Goal: Book appointment/travel/reservation

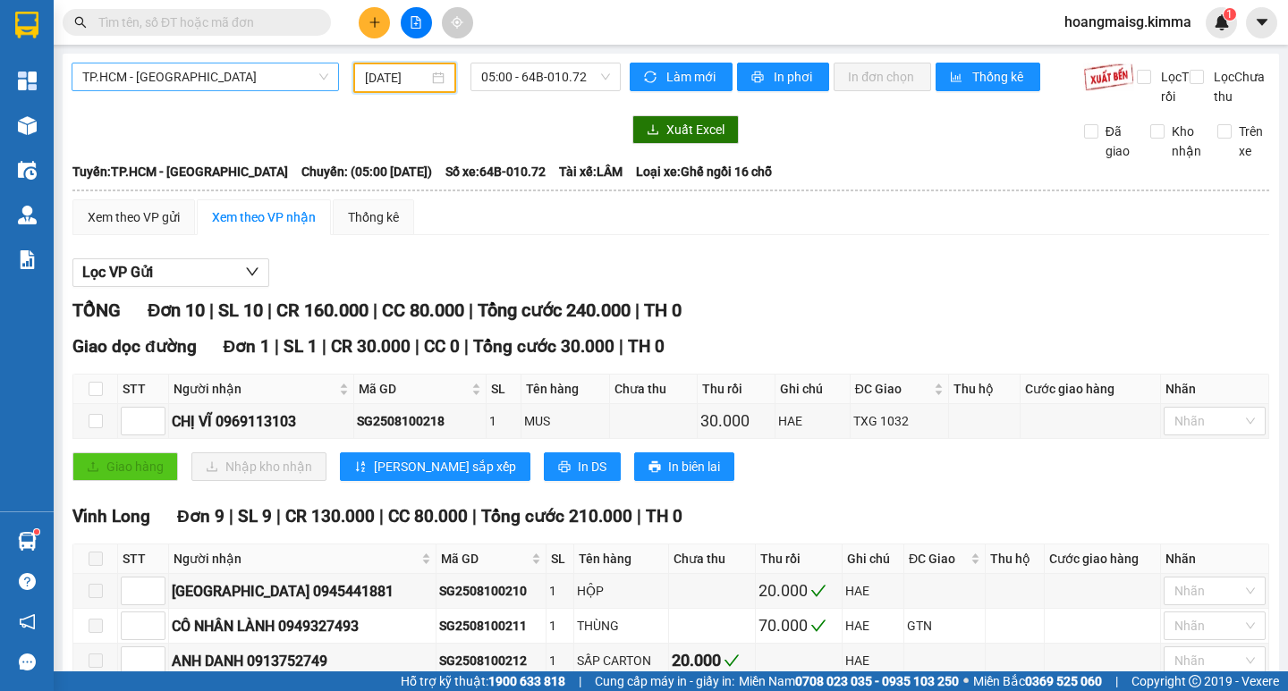
drag, startPoint x: 266, startPoint y: 76, endPoint x: 258, endPoint y: 82, distance: 10.2
click at [264, 78] on span "TP.HCM - [GEOGRAPHIC_DATA]" at bounding box center [205, 77] width 246 height 27
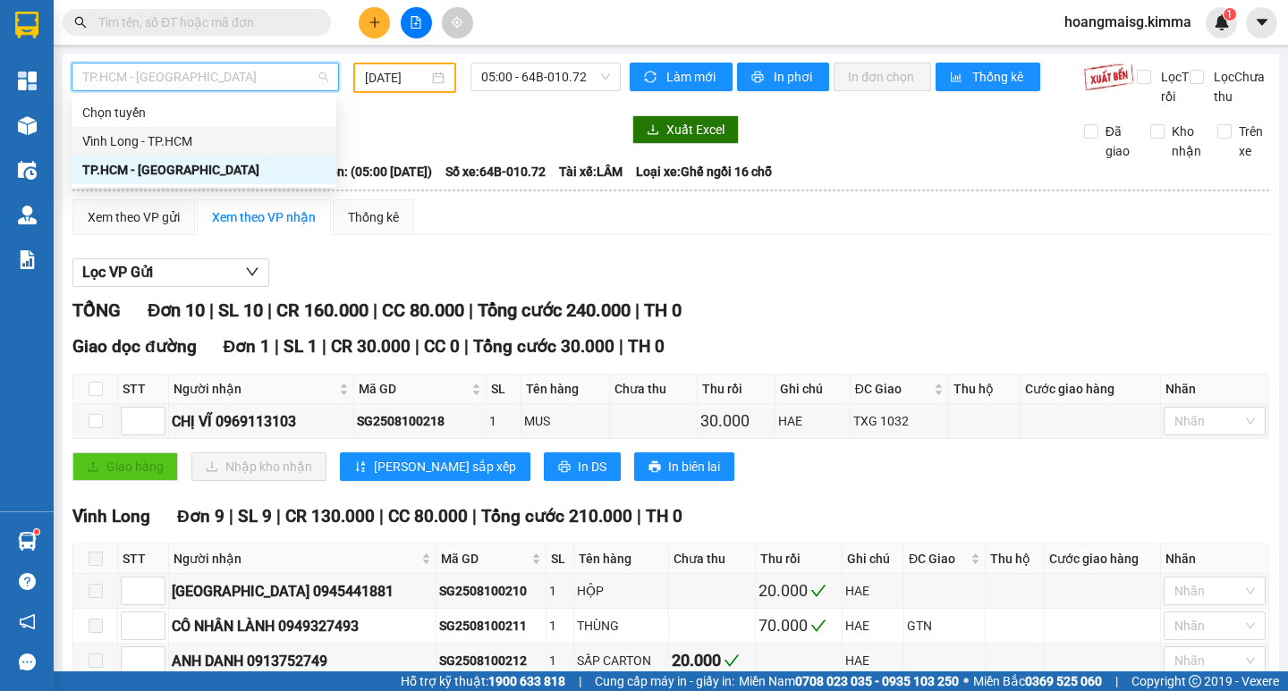
drag, startPoint x: 138, startPoint y: 140, endPoint x: 369, endPoint y: 85, distance: 237.2
click at [145, 137] on div "Vĩnh Long - TP.HCM" at bounding box center [203, 141] width 243 height 20
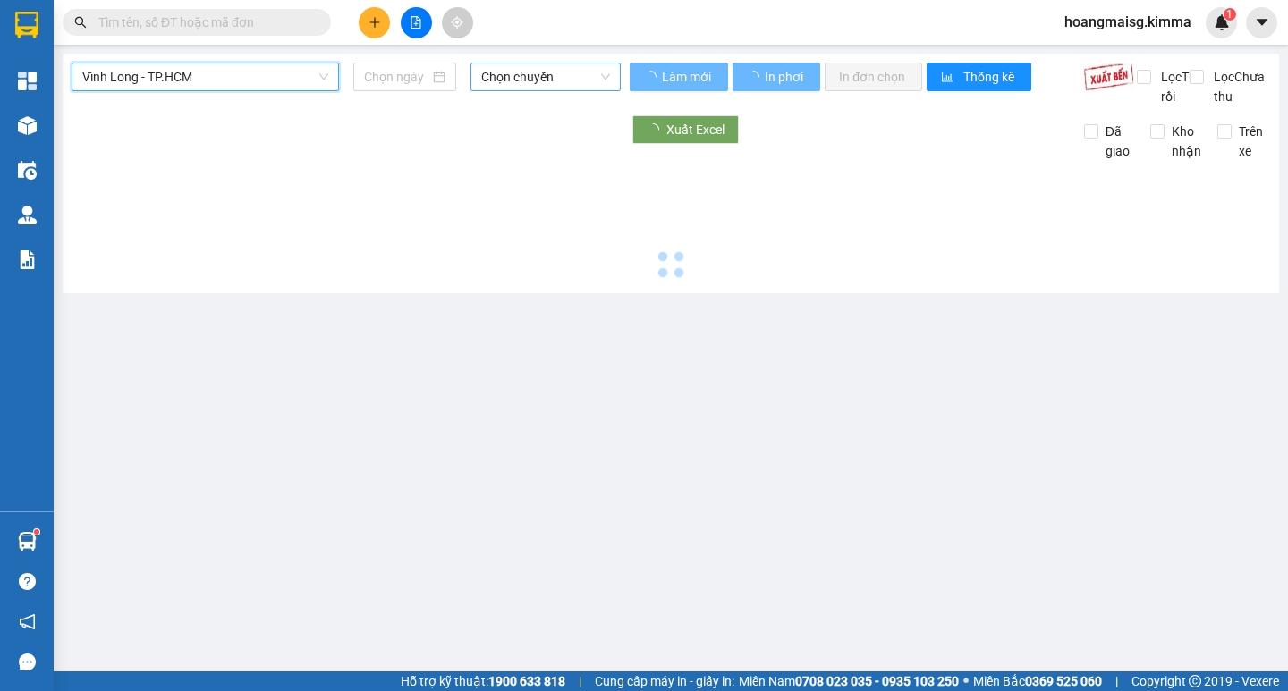
type input "[DATE]"
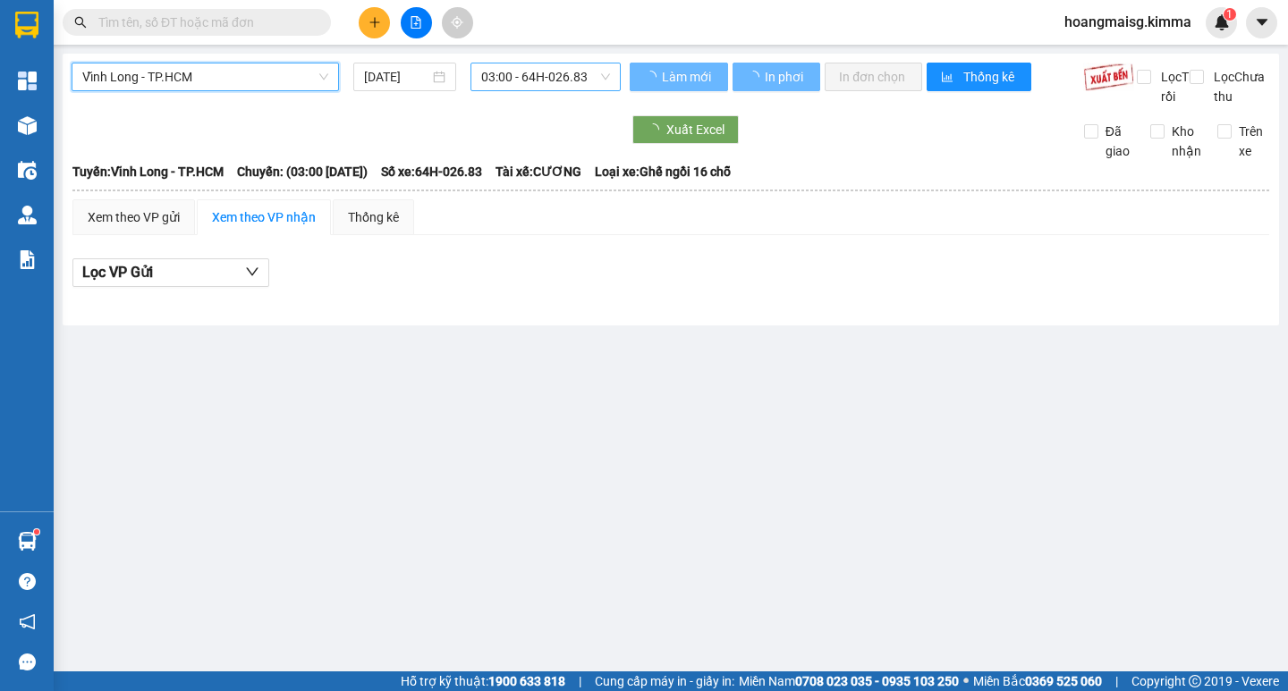
drag, startPoint x: 533, startPoint y: 75, endPoint x: 527, endPoint y: 90, distance: 16.4
click at [533, 78] on span "03:00 - 64H-026.83" at bounding box center [545, 77] width 129 height 27
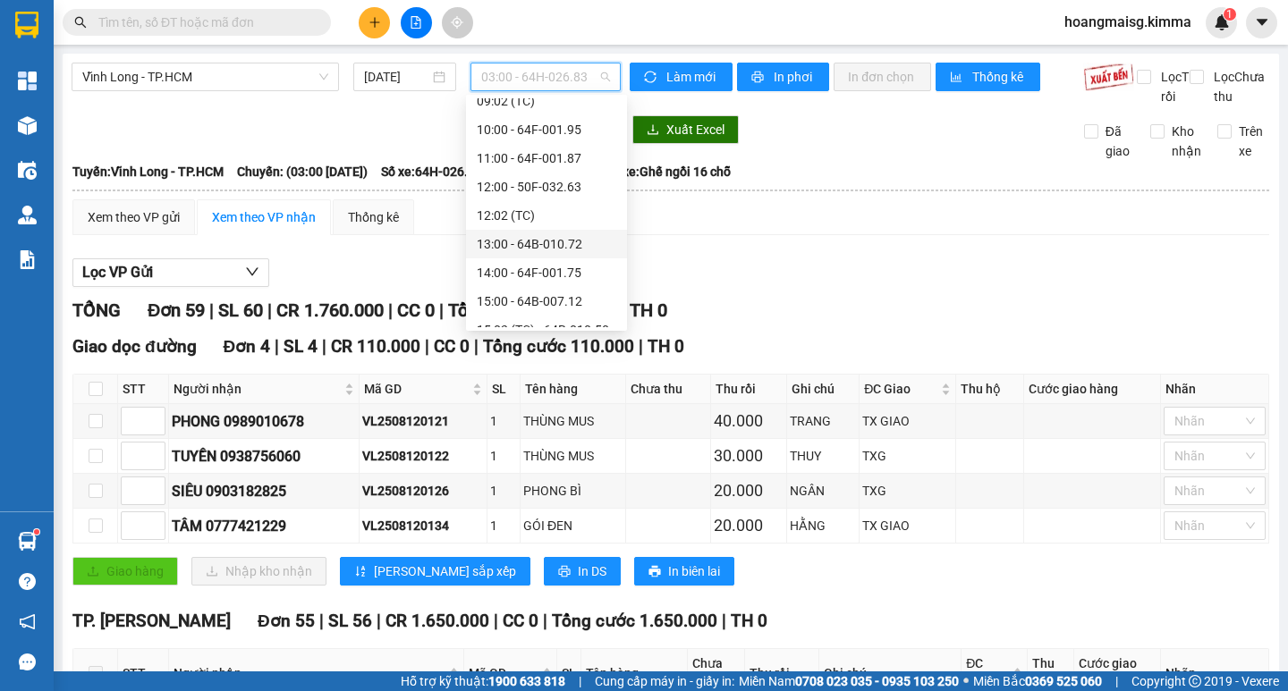
scroll to position [386, 0]
click at [518, 216] on div "13:00 - 64B-010.72" at bounding box center [547, 213] width 140 height 20
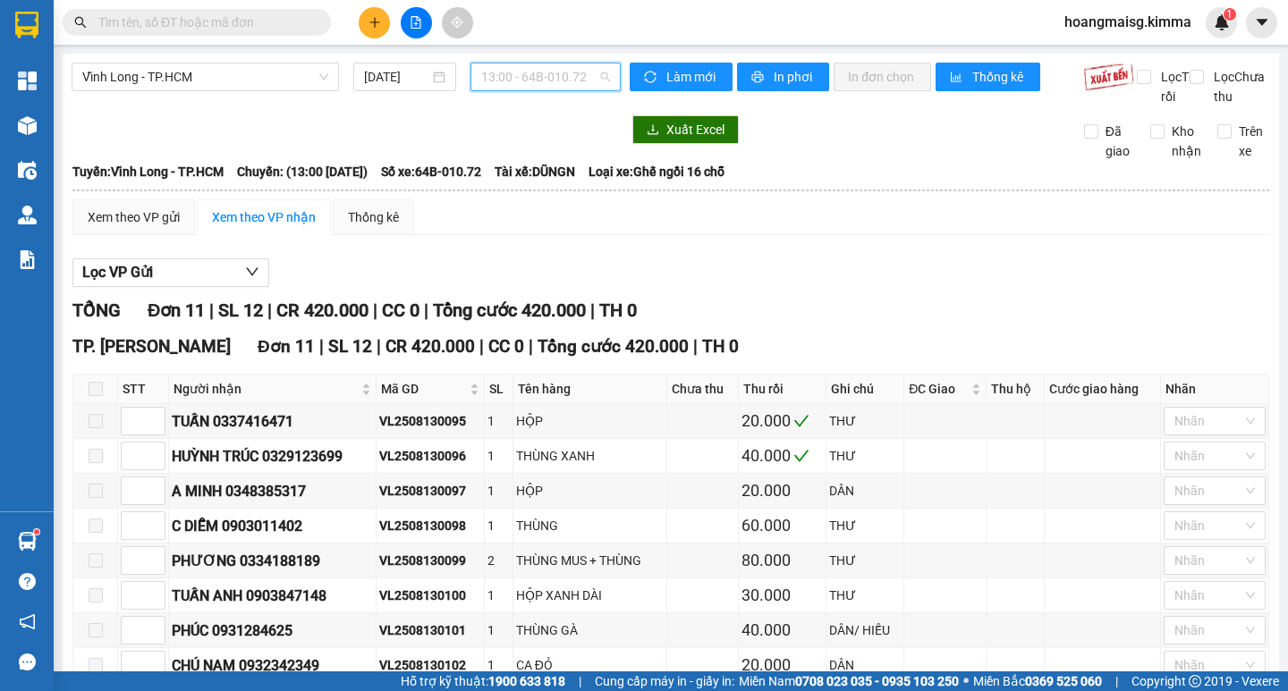
drag, startPoint x: 482, startPoint y: 80, endPoint x: 484, endPoint y: 121, distance: 41.2
click at [484, 88] on span "13:00 - 64B-010.72" at bounding box center [545, 77] width 129 height 27
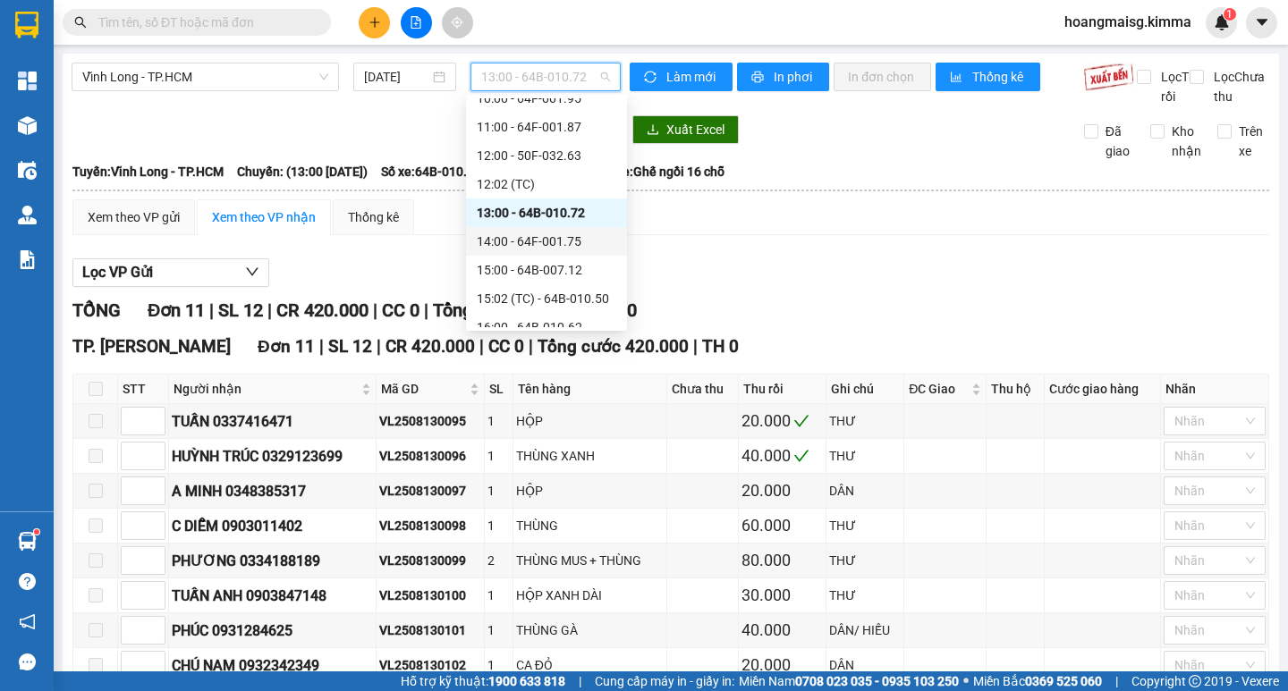
click at [524, 242] on div "14:00 - 64F-001.75" at bounding box center [547, 242] width 140 height 20
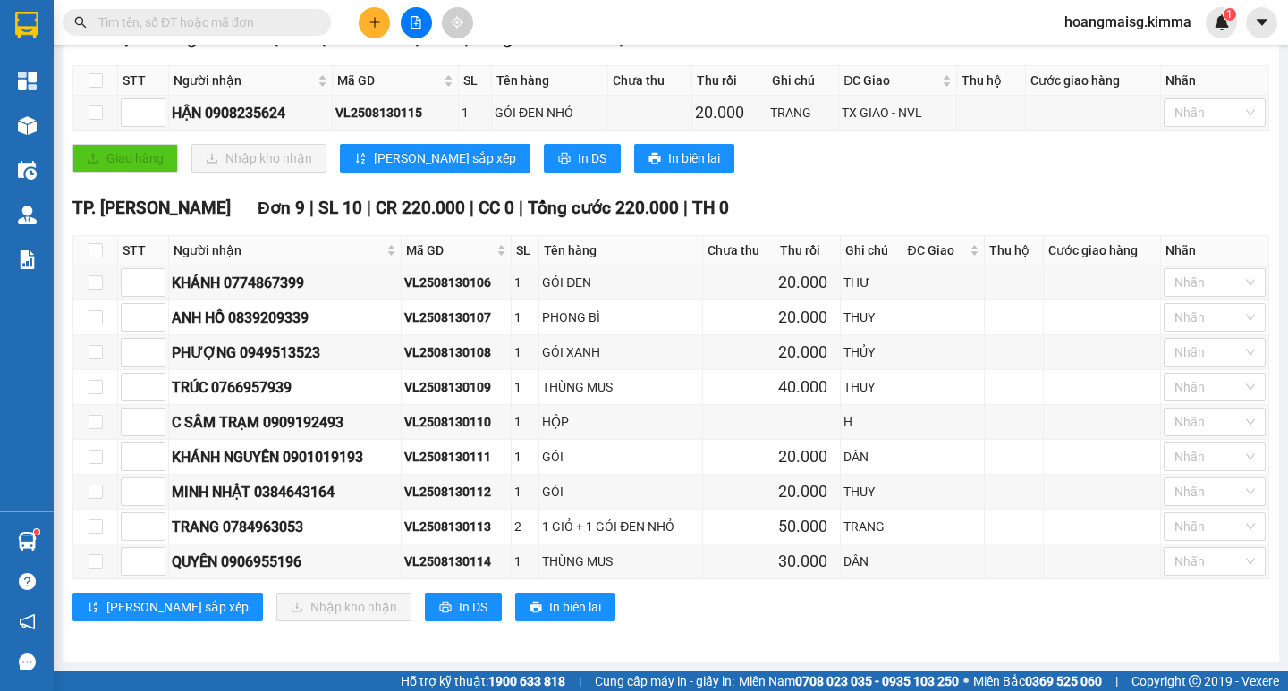
scroll to position [328, 0]
